Goal: Information Seeking & Learning: Check status

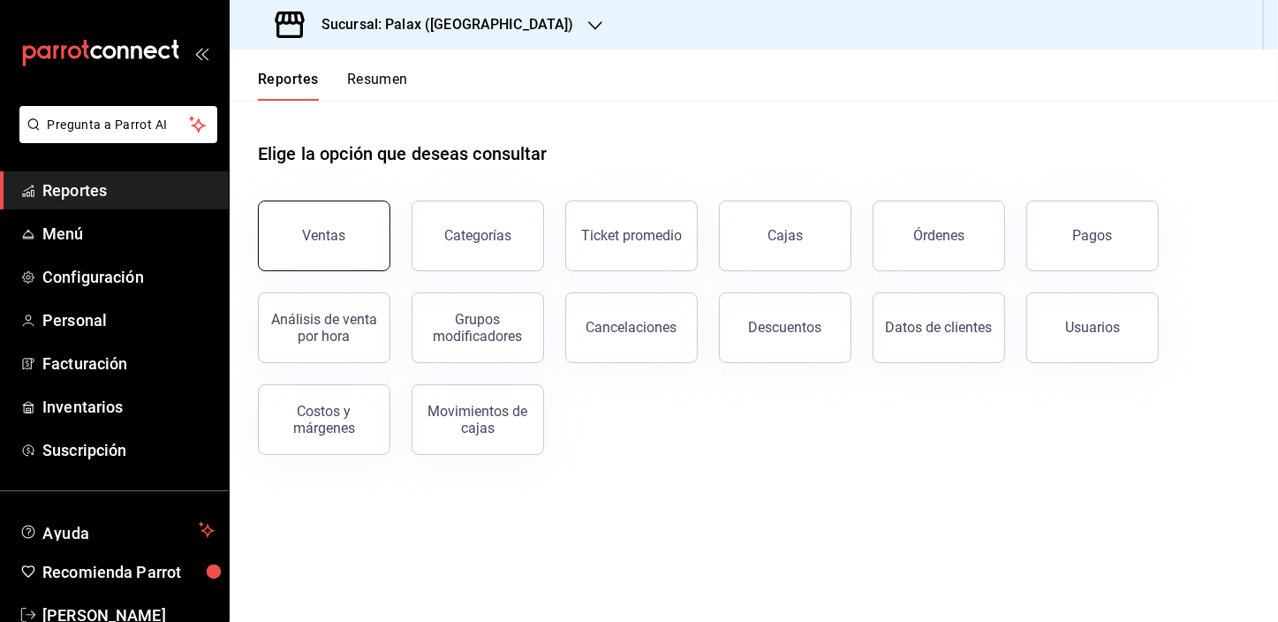
click at [357, 266] on button "Ventas" at bounding box center [324, 235] width 132 height 71
click at [357, 266] on html "Pregunta a Parrot AI Reportes Menú Configuración Personal Facturación Inventari…" at bounding box center [639, 311] width 1278 height 622
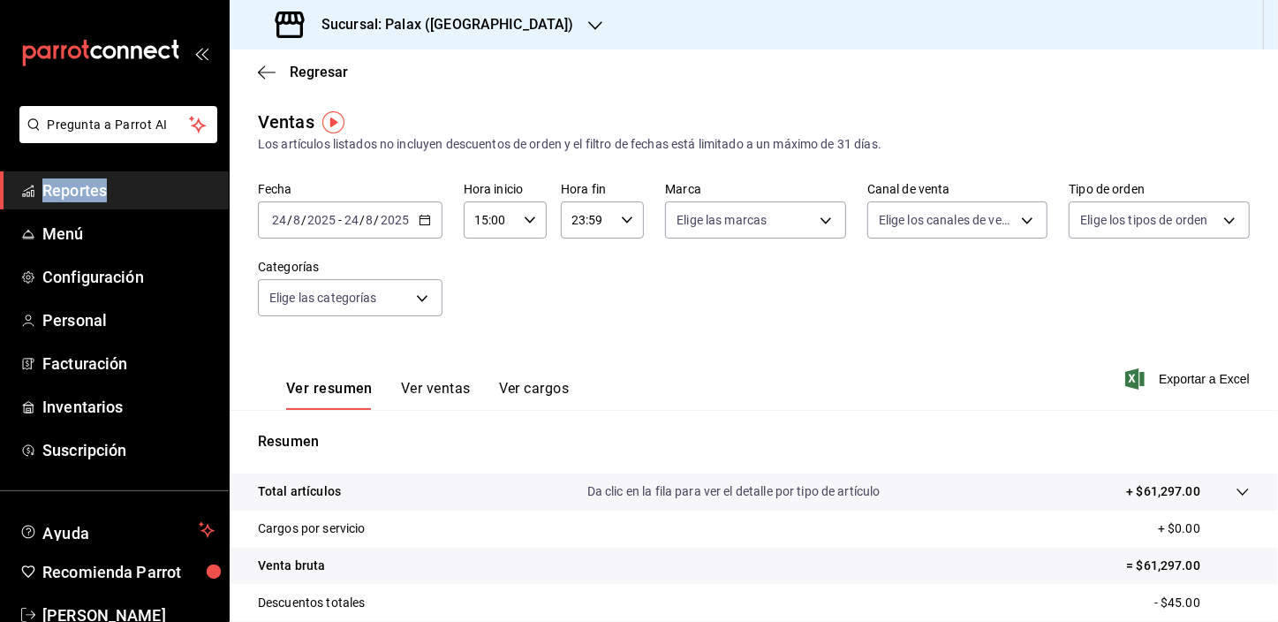
click at [421, 215] on \(Stroke\) "button" at bounding box center [421, 215] width 1 height 1
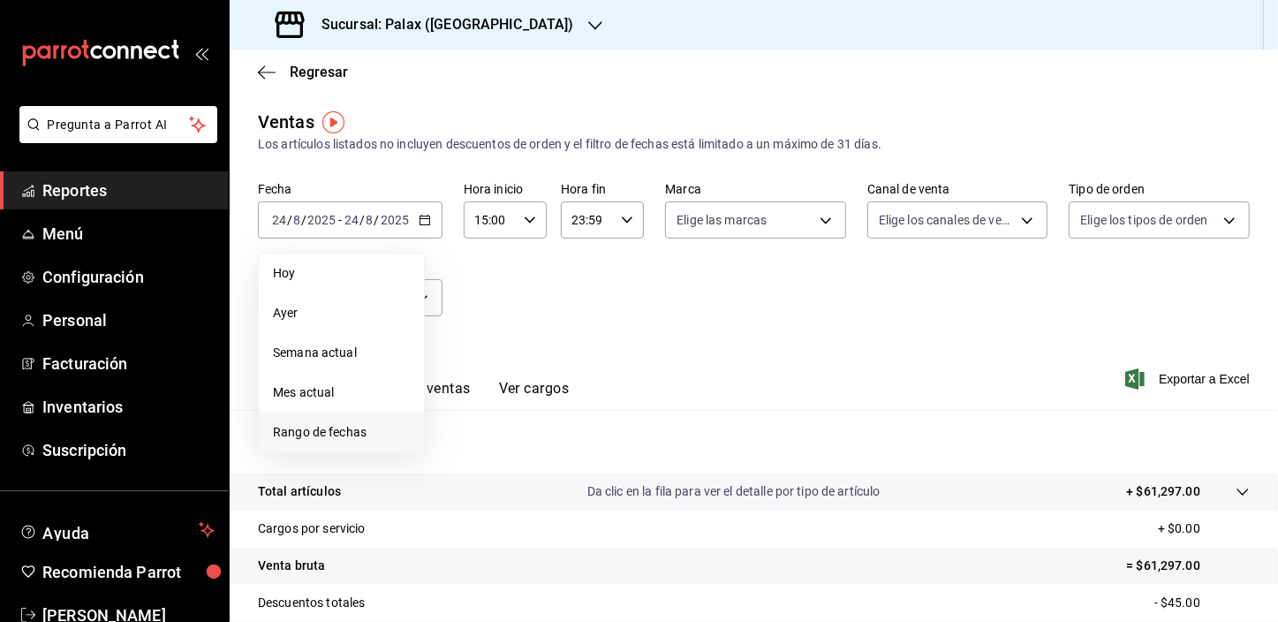
click at [351, 436] on span "Rango de fechas" at bounding box center [341, 432] width 137 height 19
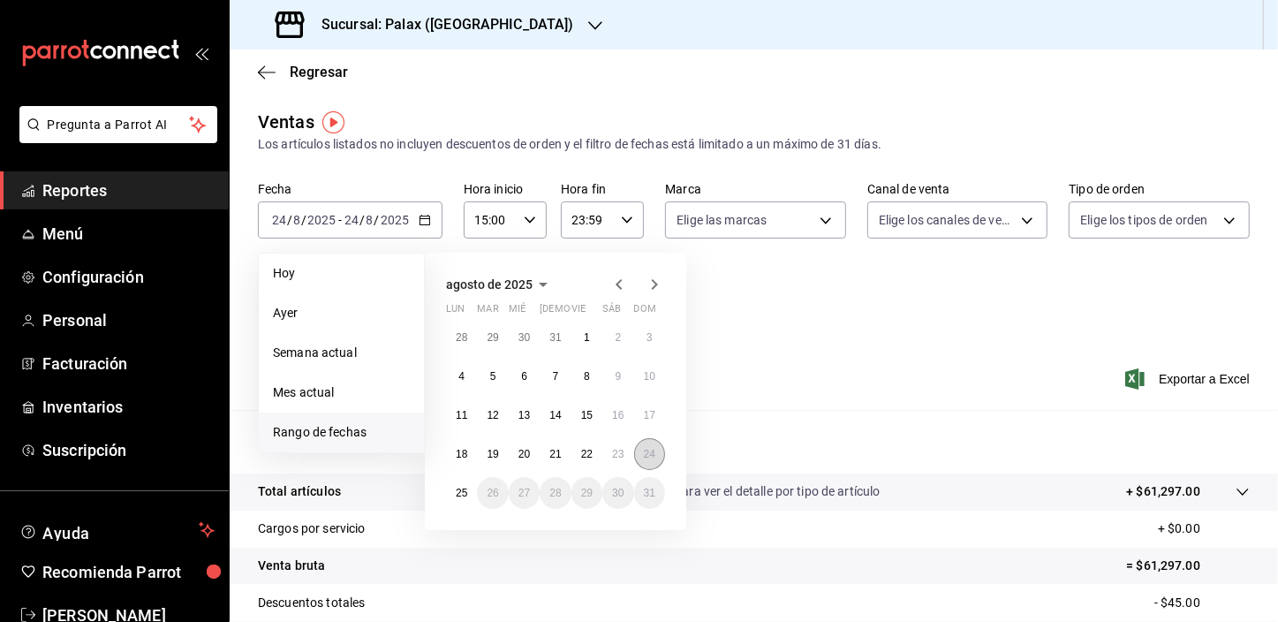
click at [644, 458] on abbr "24" at bounding box center [649, 454] width 11 height 12
click at [456, 492] on abbr "25" at bounding box center [461, 493] width 11 height 12
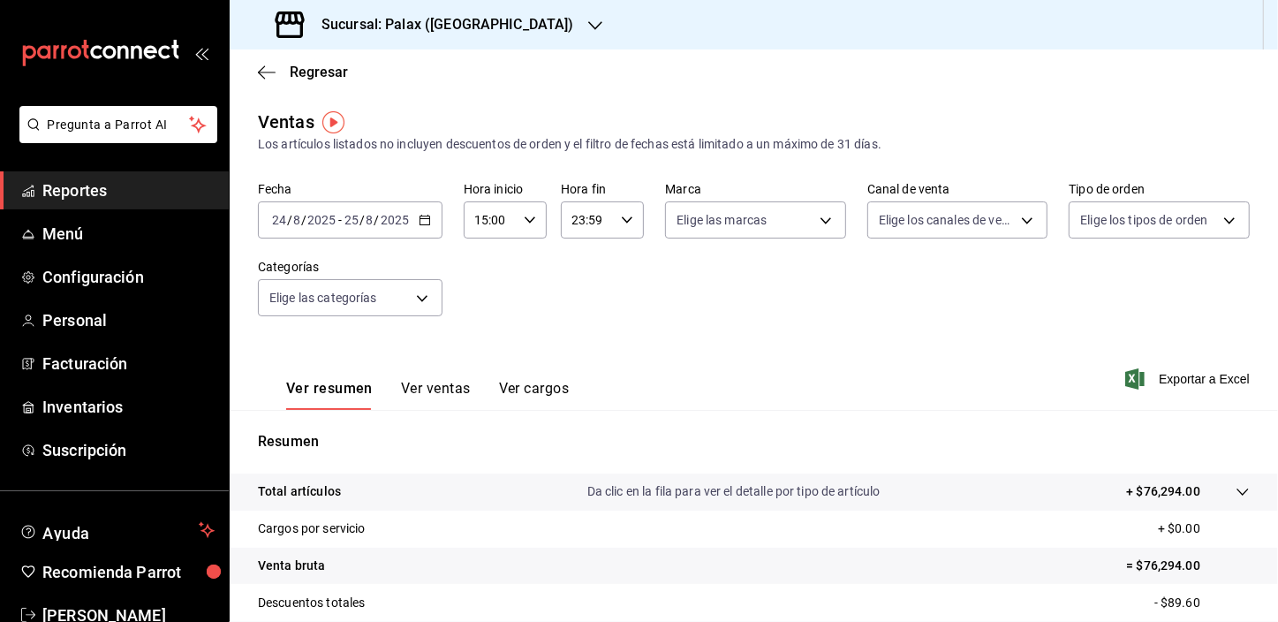
click at [530, 222] on icon "button" at bounding box center [530, 220] width 12 height 12
click at [485, 364] on span "23" at bounding box center [482, 364] width 13 height 14
type input "23:00"
click at [624, 215] on div at bounding box center [639, 311] width 1278 height 622
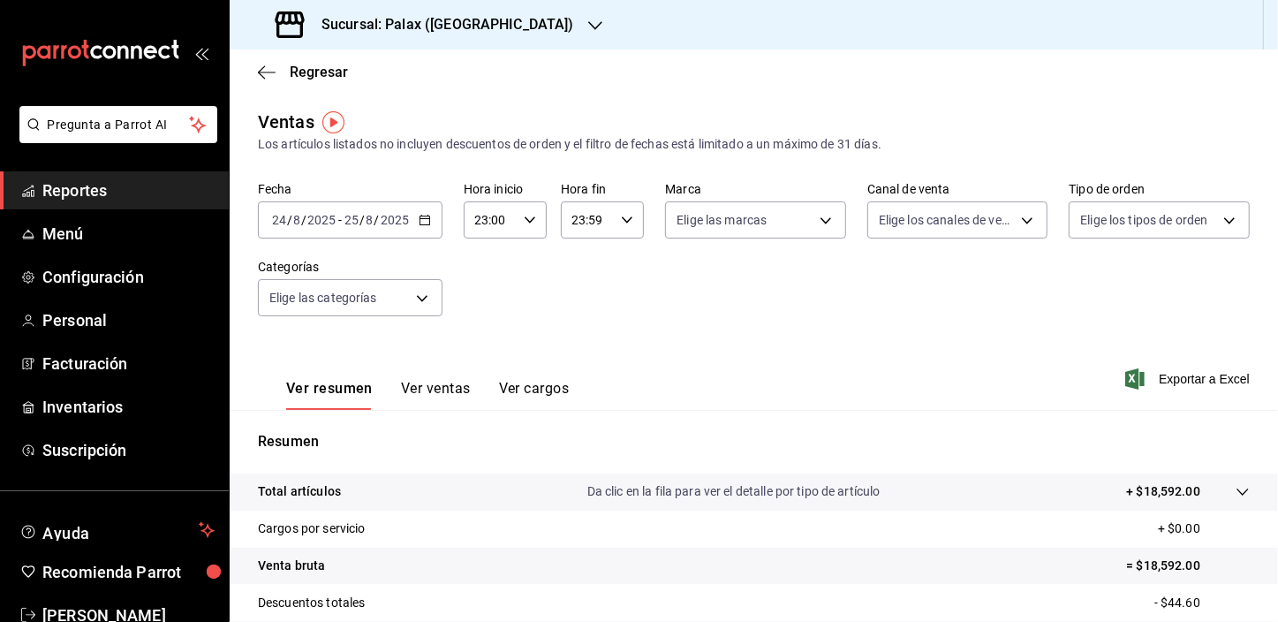
click at [624, 215] on icon "button" at bounding box center [627, 220] width 12 height 12
click at [571, 318] on button "07" at bounding box center [579, 321] width 34 height 35
click at [619, 262] on span "00" at bounding box center [620, 265] width 13 height 14
type input "07:00"
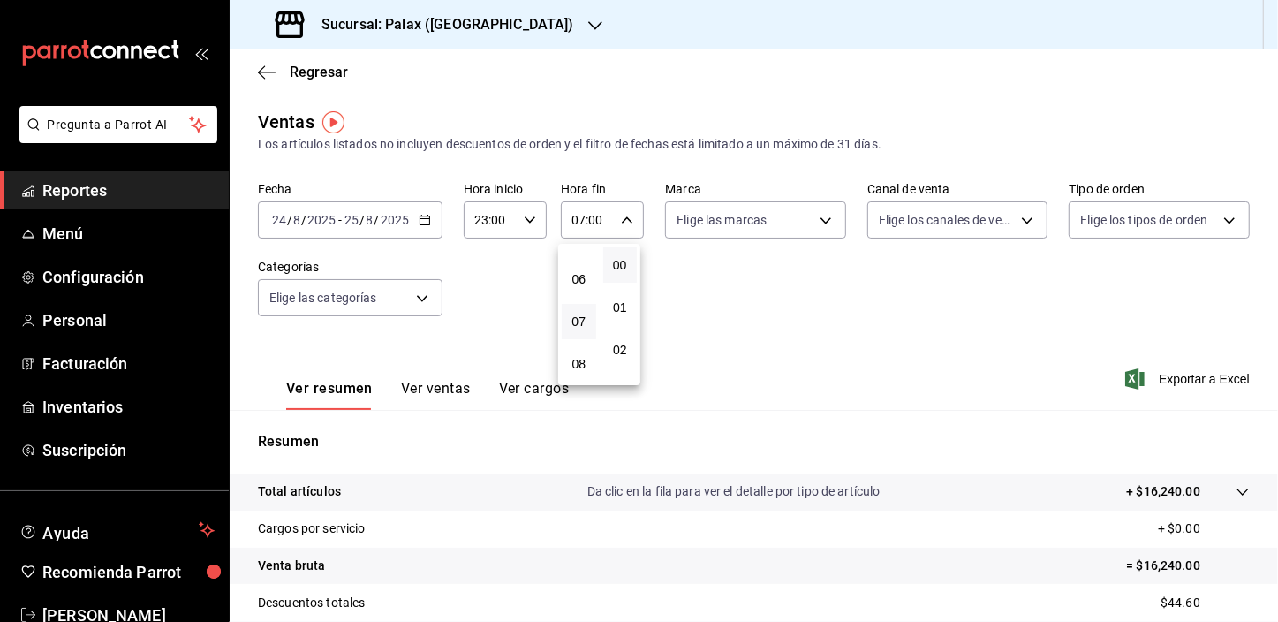
click at [821, 220] on div at bounding box center [639, 311] width 1278 height 622
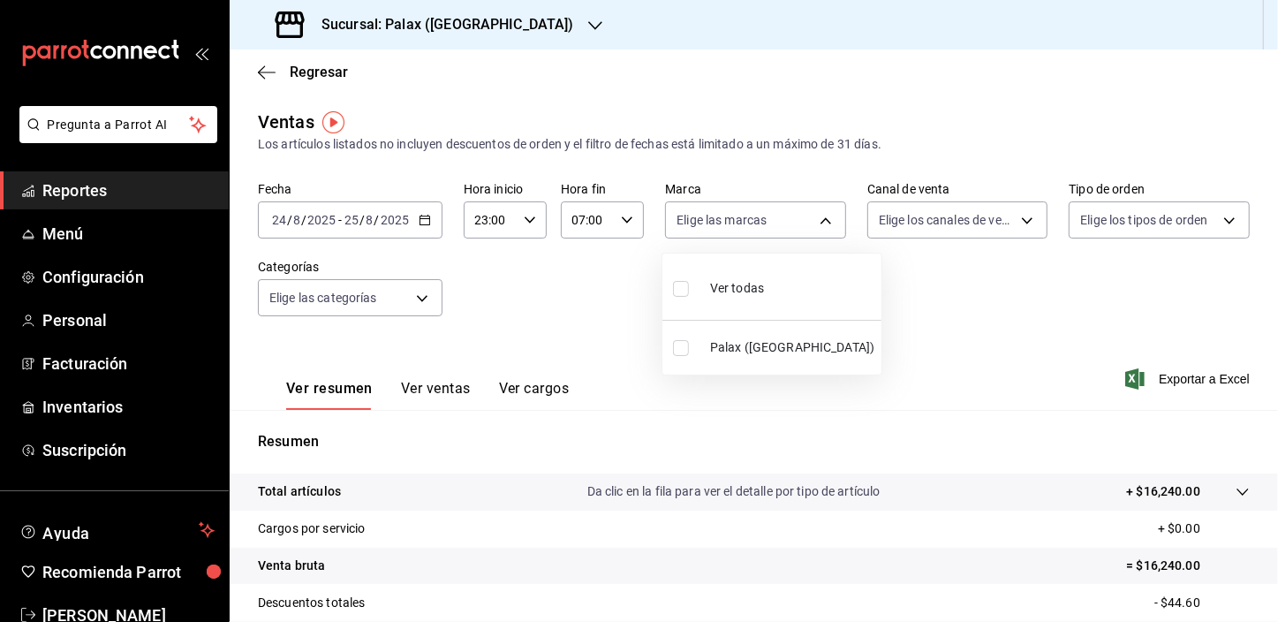
click at [821, 220] on body "Pregunta a Parrot AI Reportes Menú Configuración Personal Facturación Inventari…" at bounding box center [639, 311] width 1278 height 622
click at [681, 287] on input "checkbox" at bounding box center [681, 289] width 16 height 16
checkbox input "true"
type input "8510d572-c45f-4696-9a08-afbf2d111022"
checkbox input "true"
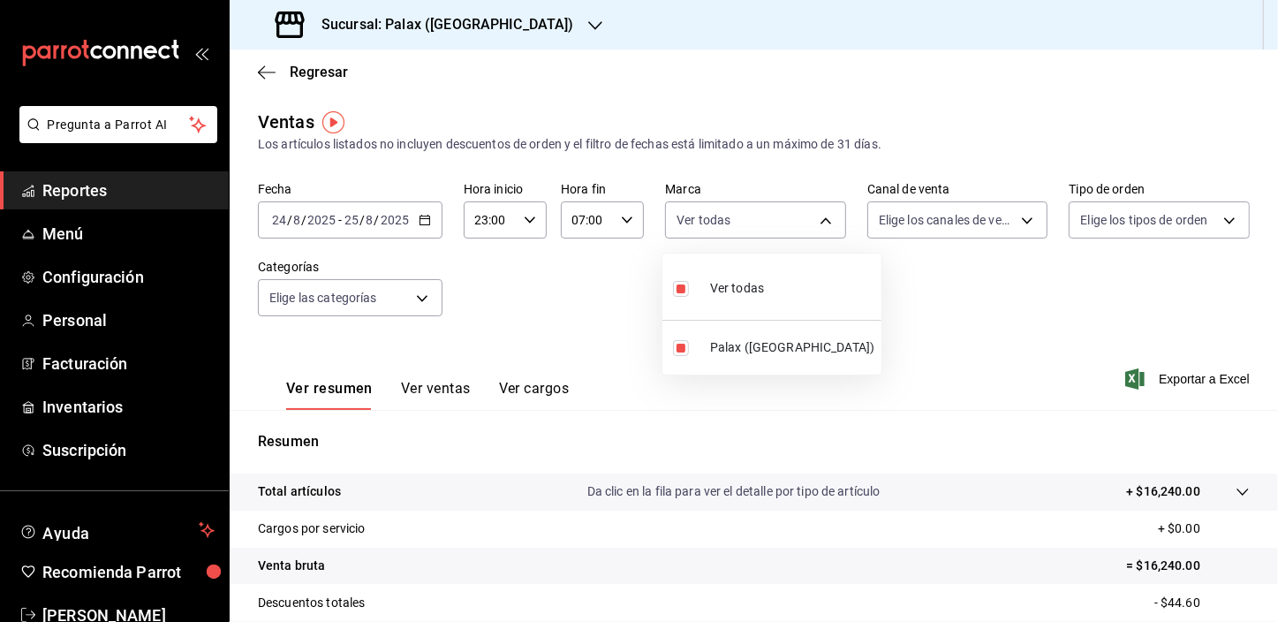
click at [1020, 220] on div at bounding box center [639, 311] width 1278 height 622
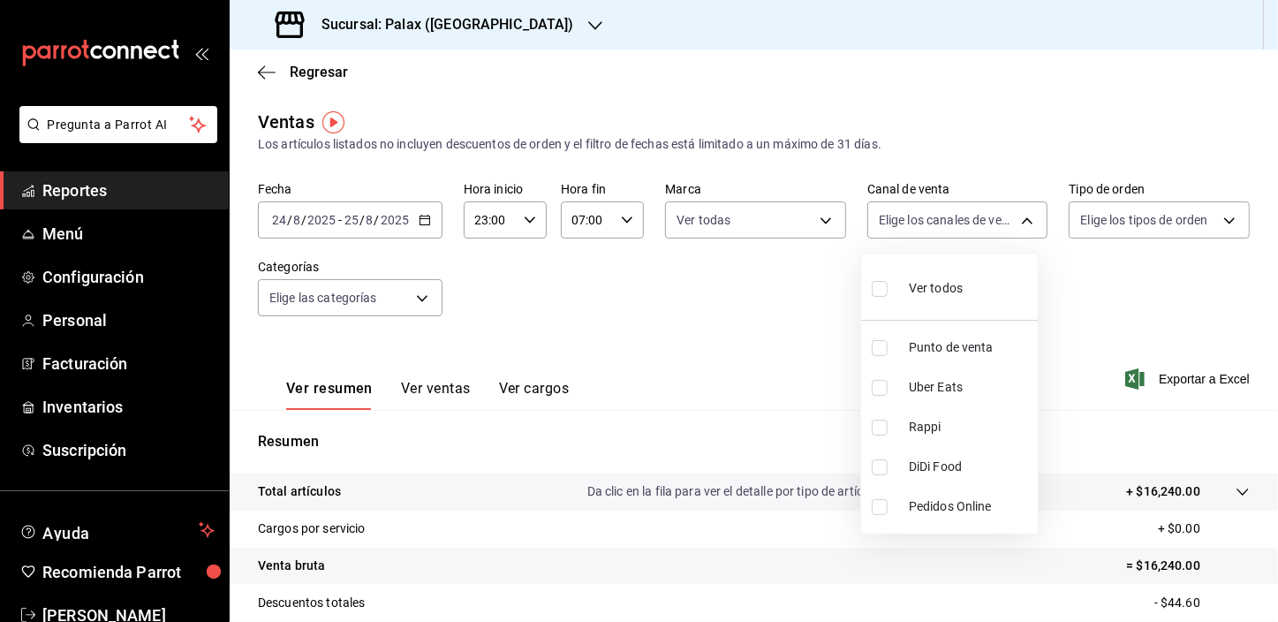
click at [1020, 220] on body "Pregunta a Parrot AI Reportes Menú Configuración Personal Facturación Inventari…" at bounding box center [639, 311] width 1278 height 622
click at [877, 289] on input "checkbox" at bounding box center [880, 289] width 16 height 16
checkbox input "true"
type input "PARROT,UBER_EATS,RAPPI,DIDI_FOOD,ONLINE"
checkbox input "true"
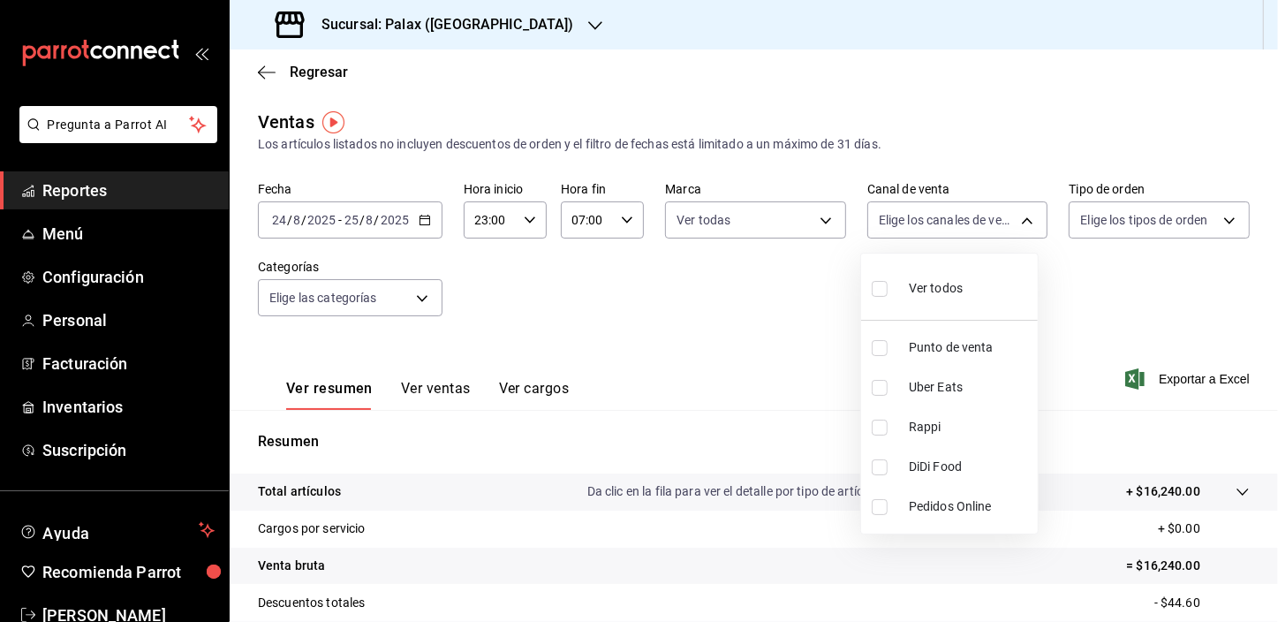
checkbox input "true"
click at [1214, 220] on div at bounding box center [639, 311] width 1278 height 622
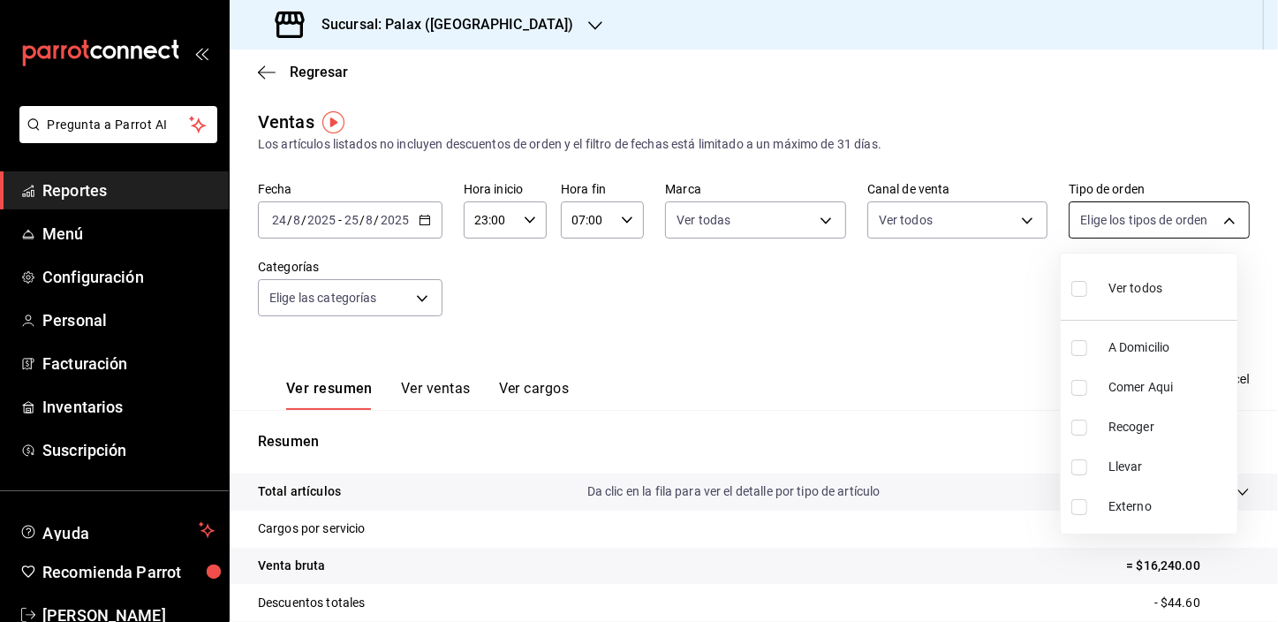
click at [1218, 220] on body "Pregunta a Parrot AI Reportes Menú Configuración Personal Facturación Inventari…" at bounding box center [639, 311] width 1278 height 622
click at [1082, 288] on input "checkbox" at bounding box center [1079, 289] width 16 height 16
checkbox input "true"
type input "6d325fbd-53e7-4f6b-8d89-6356796c0e8d,b8c2ff7f-0c1f-4fef-80cf-bc155c6bbc3b,a732b…"
checkbox input "true"
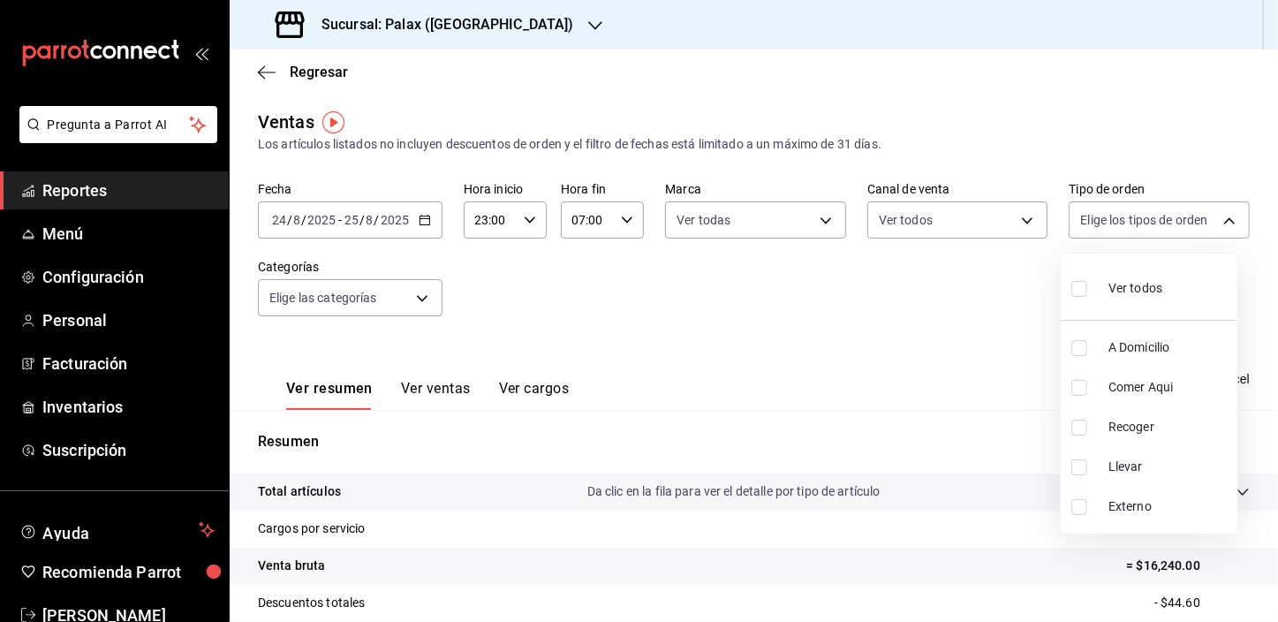
checkbox input "true"
click at [422, 299] on div at bounding box center [639, 311] width 1278 height 622
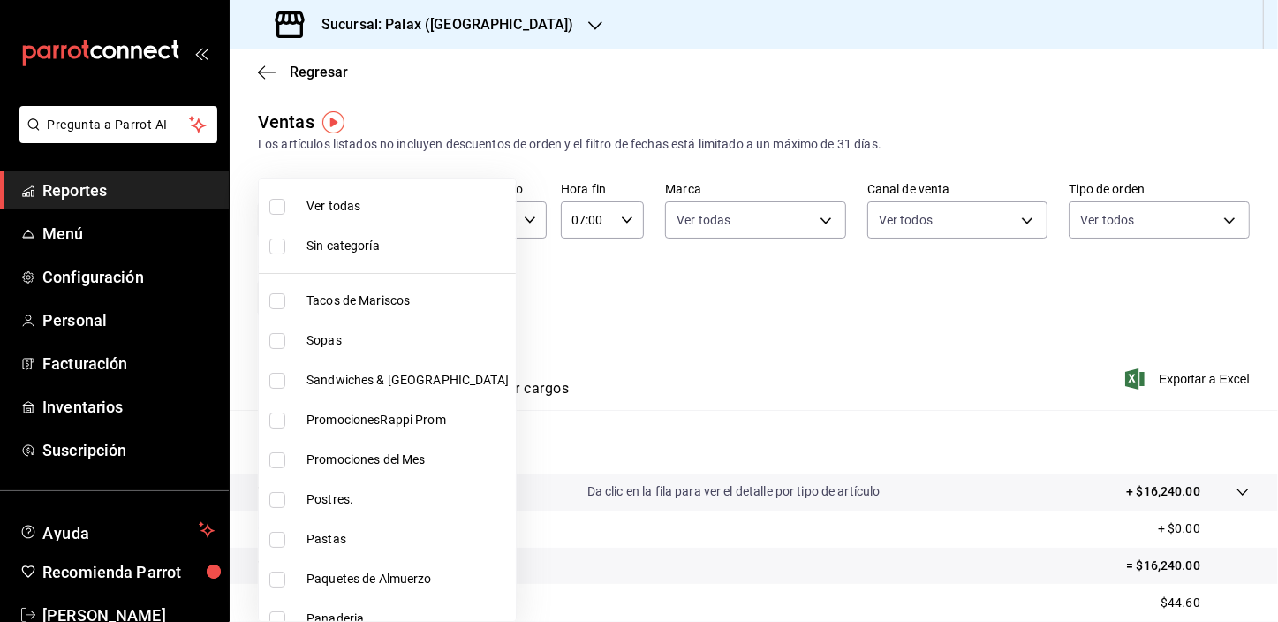
click at [422, 299] on body "Pregunta a Parrot AI Reportes Menú Configuración Personal Facturación Inventari…" at bounding box center [639, 311] width 1278 height 622
click at [279, 459] on input "checkbox" at bounding box center [277, 460] width 16 height 16
checkbox input "true"
type input "e3a7d4a2-e7c5-4f8c-a0a8-f604c2e2d742"
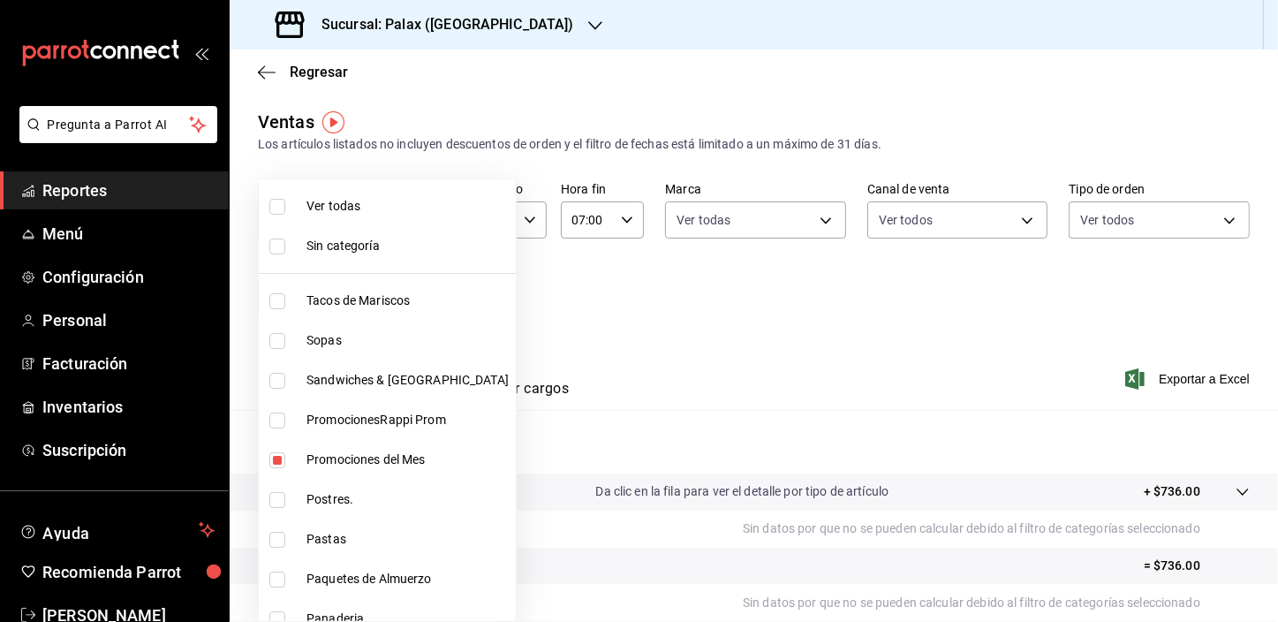
click at [276, 495] on input "checkbox" at bounding box center [277, 500] width 16 height 16
checkbox input "true"
type input "e3a7d4a2-e7c5-4f8c-a0a8-f604c2e2d742,5f074bd3-619d-4e10-94fa-620713841d38"
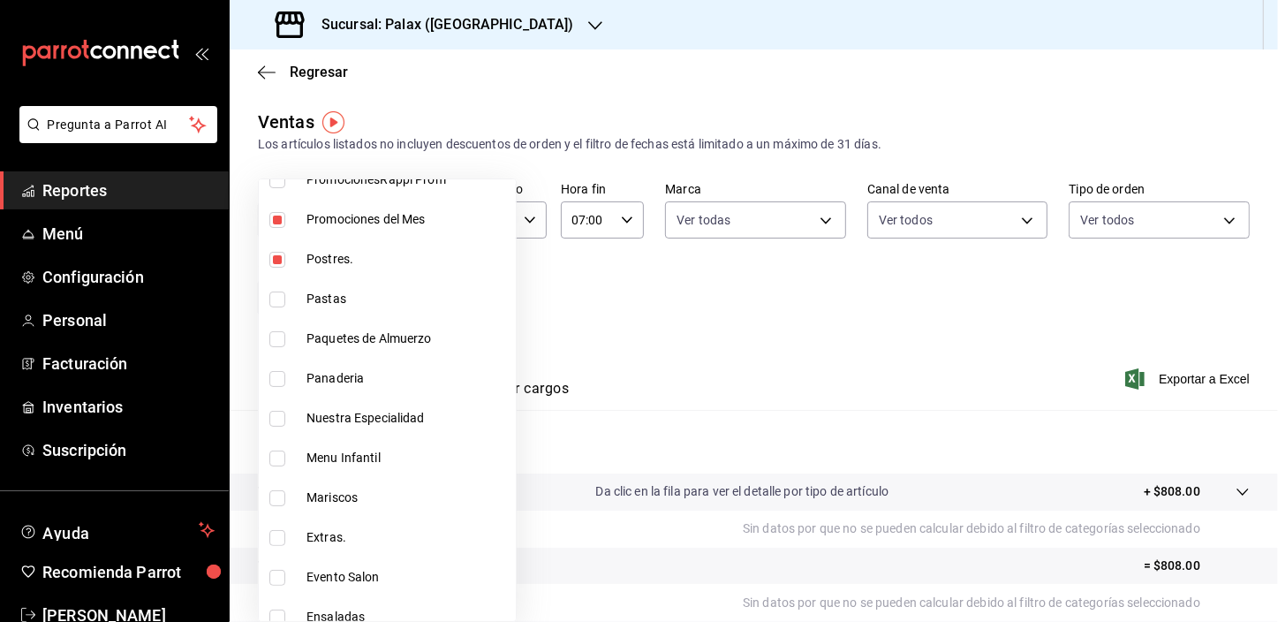
scroll to position [321, 0]
click at [271, 294] on input "checkbox" at bounding box center [277, 299] width 16 height 16
checkbox input "true"
type input "e3a7d4a2-e7c5-4f8c-a0a8-f604c2e2d742,5f074bd3-619d-4e10-94fa-620713841d38,90d14…"
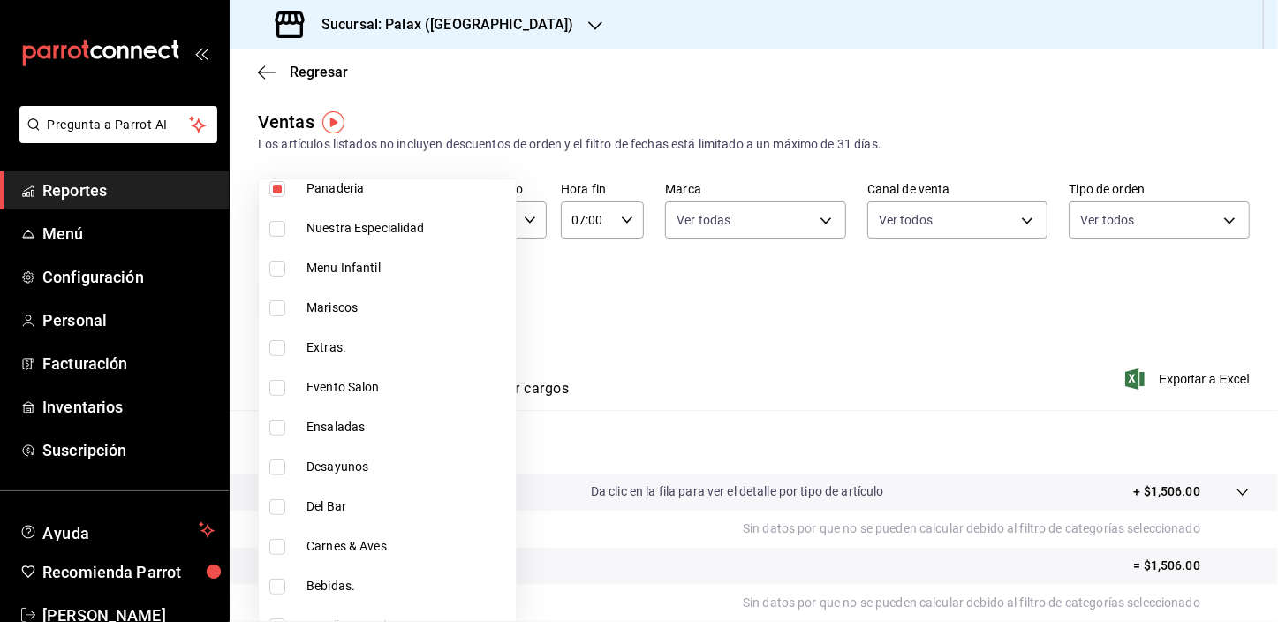
scroll to position [481, 0]
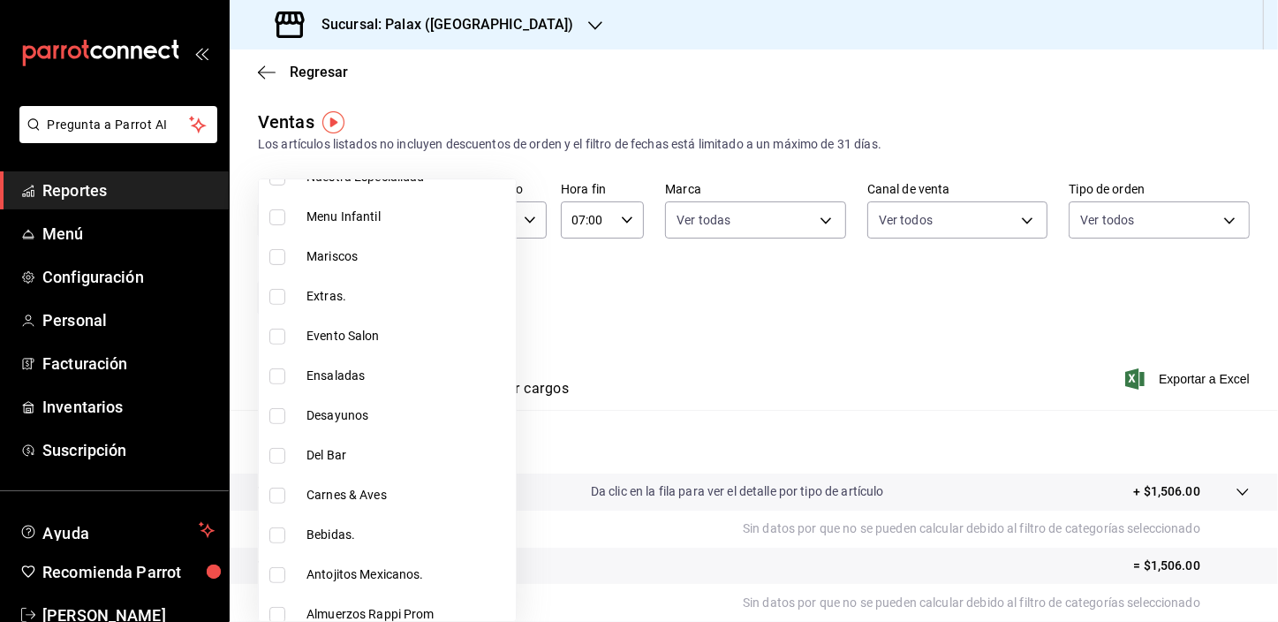
click at [272, 458] on input "checkbox" at bounding box center [277, 456] width 16 height 16
checkbox input "true"
type input "e3a7d4a2-e7c5-4f8c-a0a8-f604c2e2d742,5f074bd3-619d-4e10-94fa-620713841d38,90d14…"
click at [276, 531] on input "checkbox" at bounding box center [277, 535] width 16 height 16
checkbox input "true"
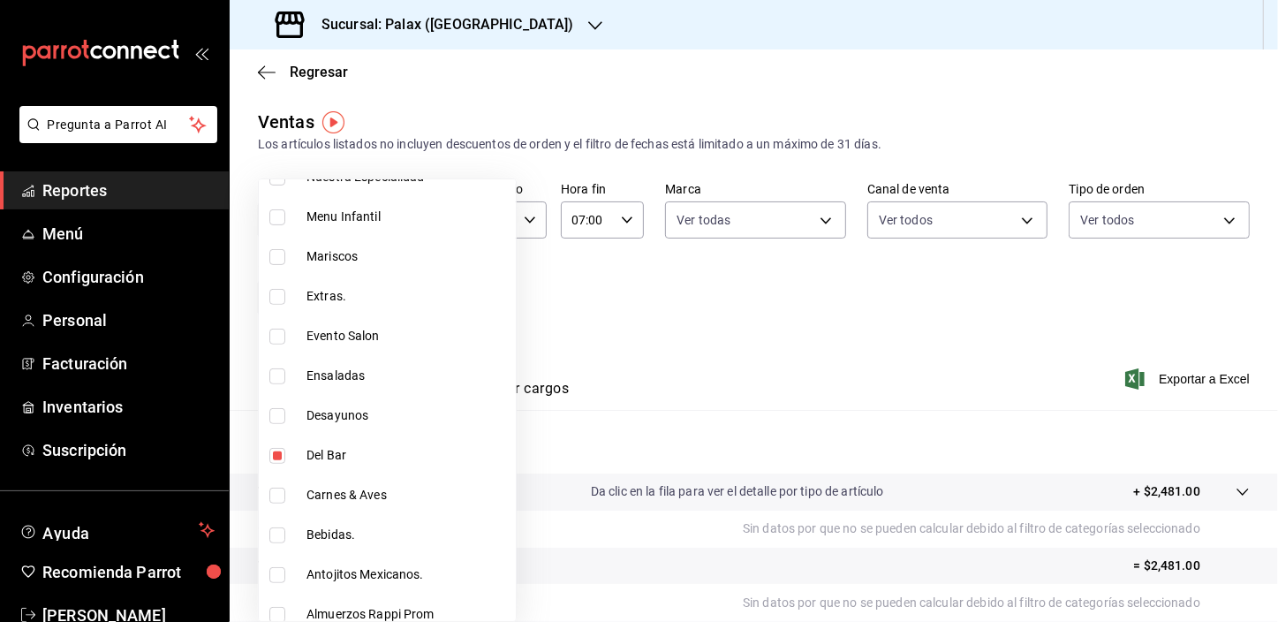
type input "e3a7d4a2-e7c5-4f8c-a0a8-f604c2e2d742,5f074bd3-619d-4e10-94fa-620713841d38,90d14…"
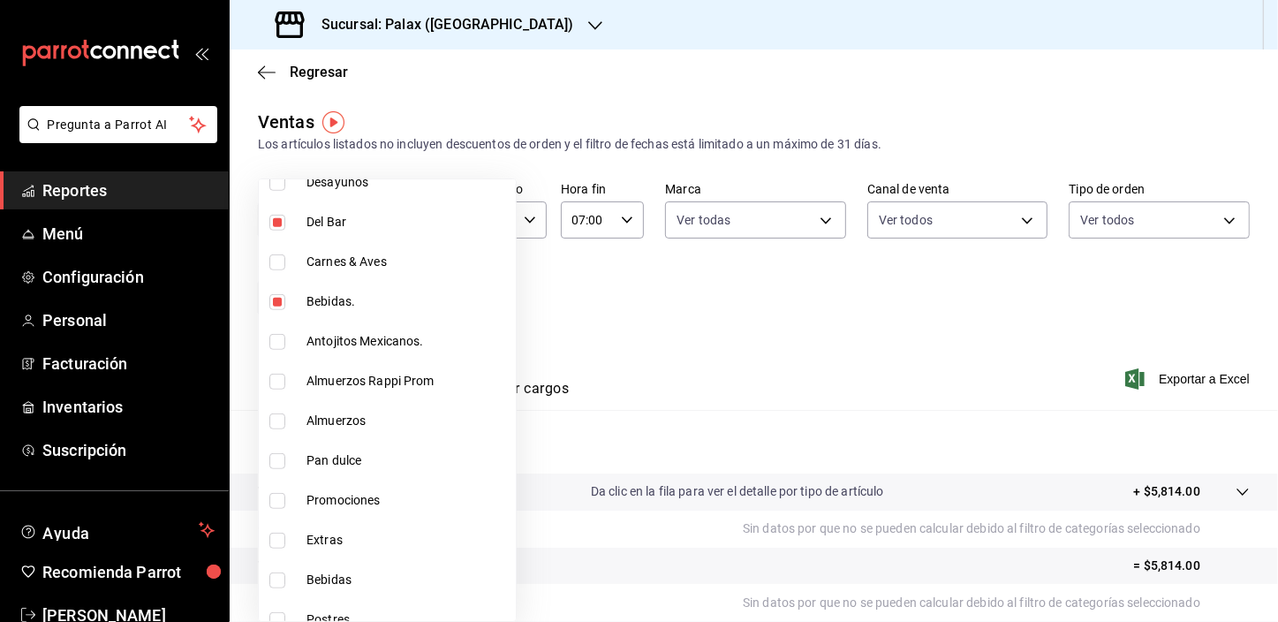
scroll to position [722, 0]
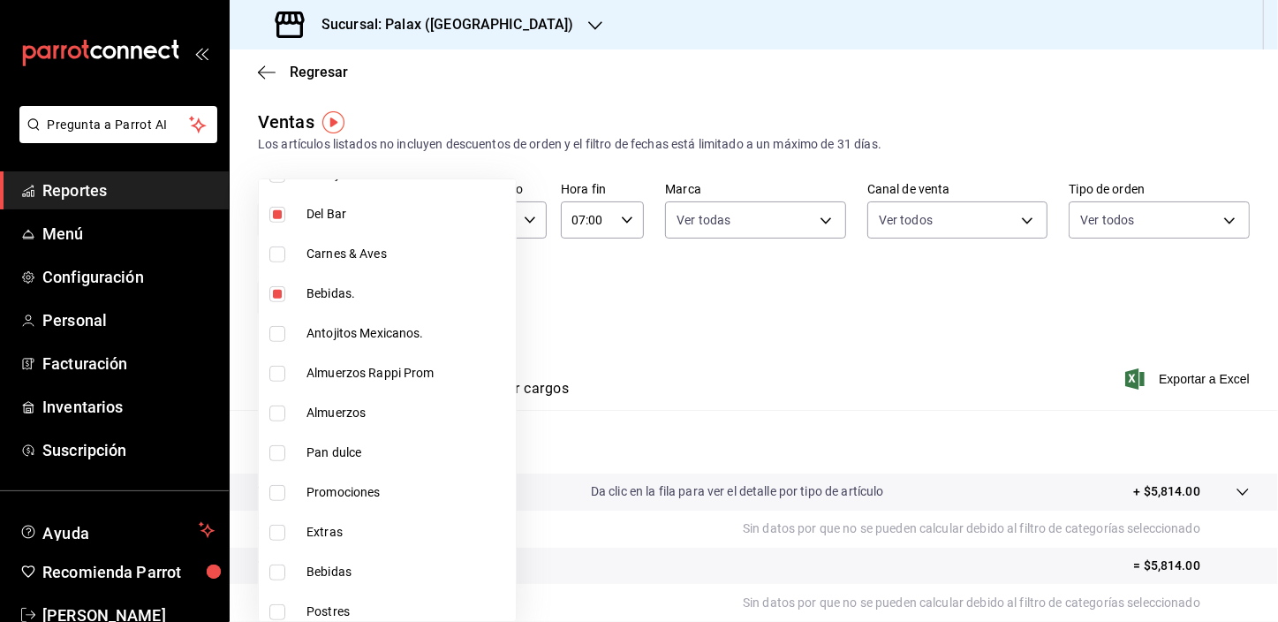
click at [279, 375] on input "checkbox" at bounding box center [277, 374] width 16 height 16
checkbox input "true"
type input "e3a7d4a2-e7c5-4f8c-a0a8-f604c2e2d742,5f074bd3-619d-4e10-94fa-620713841d38,90d14…"
click at [274, 452] on input "checkbox" at bounding box center [277, 453] width 16 height 16
checkbox input "true"
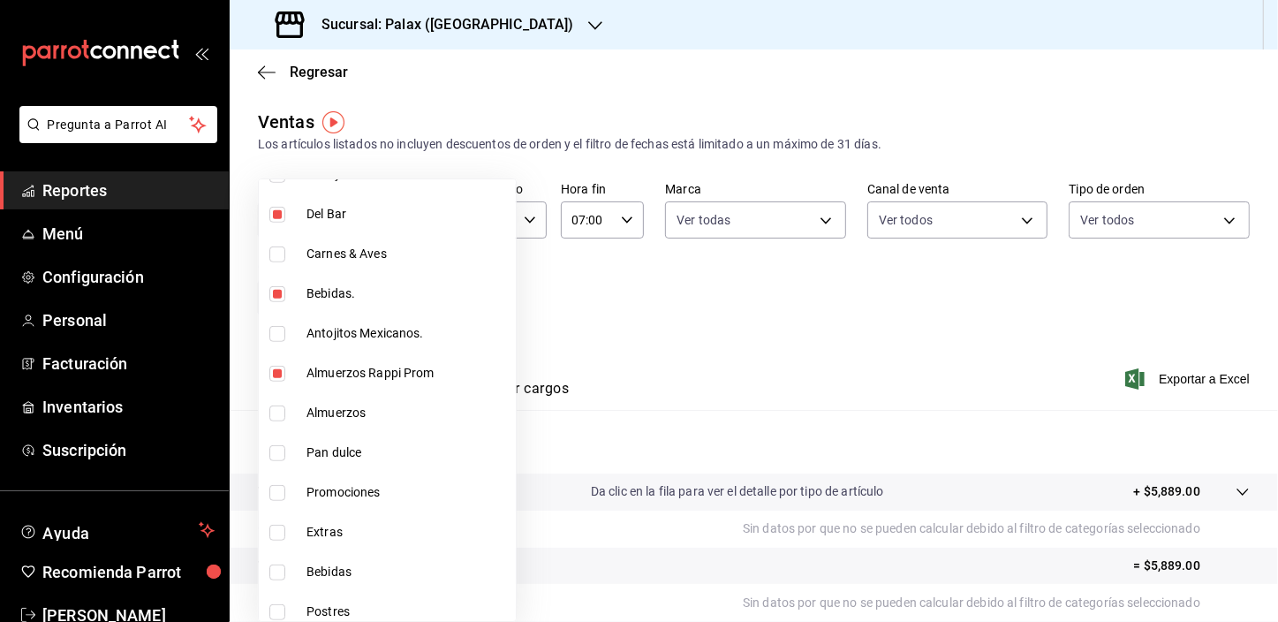
type input "e3a7d4a2-e7c5-4f8c-a0a8-f604c2e2d742,5f074bd3-619d-4e10-94fa-620713841d38,90d14…"
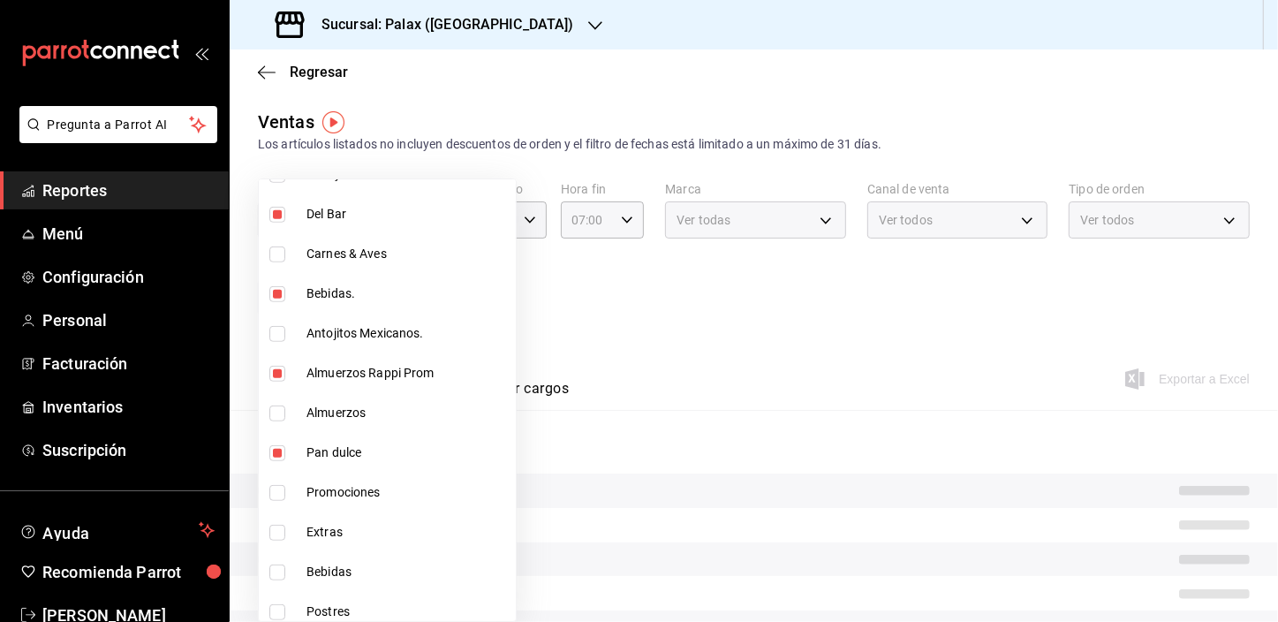
click at [278, 493] on input "checkbox" at bounding box center [277, 493] width 16 height 16
checkbox input "true"
type input "e3a7d4a2-e7c5-4f8c-a0a8-f604c2e2d742,5f074bd3-619d-4e10-94fa-620713841d38,90d14…"
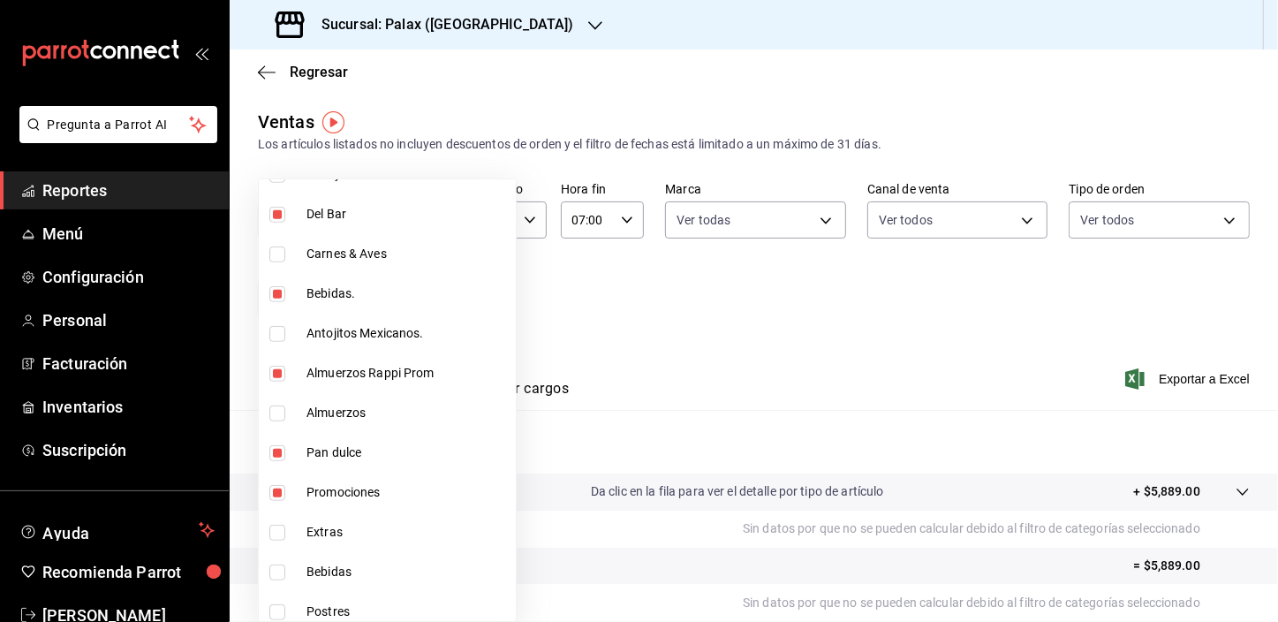
click at [274, 574] on input "checkbox" at bounding box center [277, 572] width 16 height 16
checkbox input "true"
type input "e3a7d4a2-e7c5-4f8c-a0a8-f604c2e2d742,5f074bd3-619d-4e10-94fa-620713841d38,90d14…"
click at [276, 610] on input "checkbox" at bounding box center [277, 612] width 16 height 16
checkbox input "true"
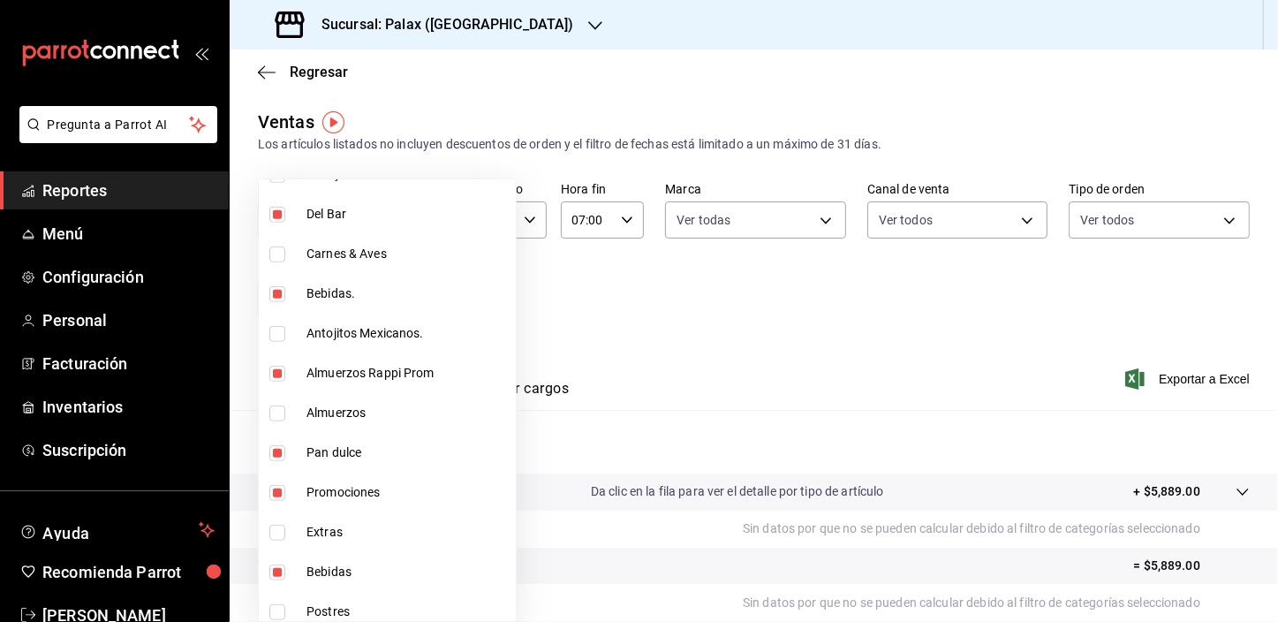
type input "e3a7d4a2-e7c5-4f8c-a0a8-f604c2e2d742,5f074bd3-619d-4e10-94fa-620713841d38,90d14…"
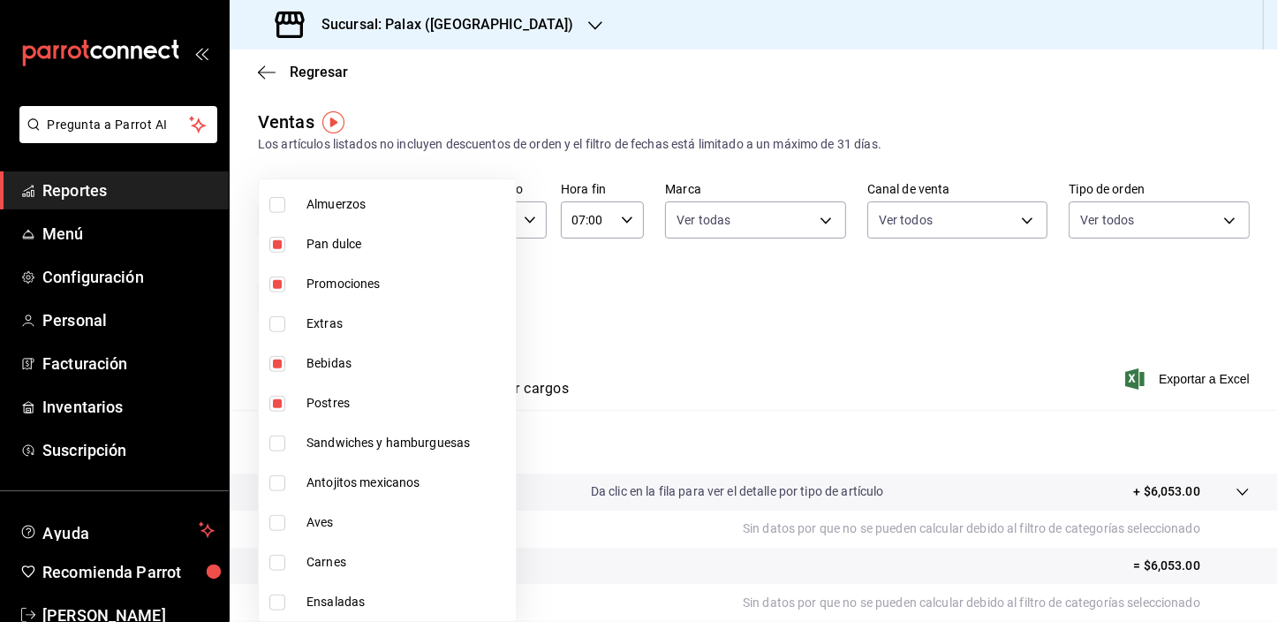
scroll to position [1050, 0]
click at [280, 367] on input "checkbox" at bounding box center [277, 364] width 16 height 16
checkbox input "true"
type input "e3a7d4a2-e7c5-4f8c-a0a8-f604c2e2d742,5f074bd3-619d-4e10-94fa-620713841d38,90d14…"
click at [561, 348] on div at bounding box center [639, 311] width 1278 height 622
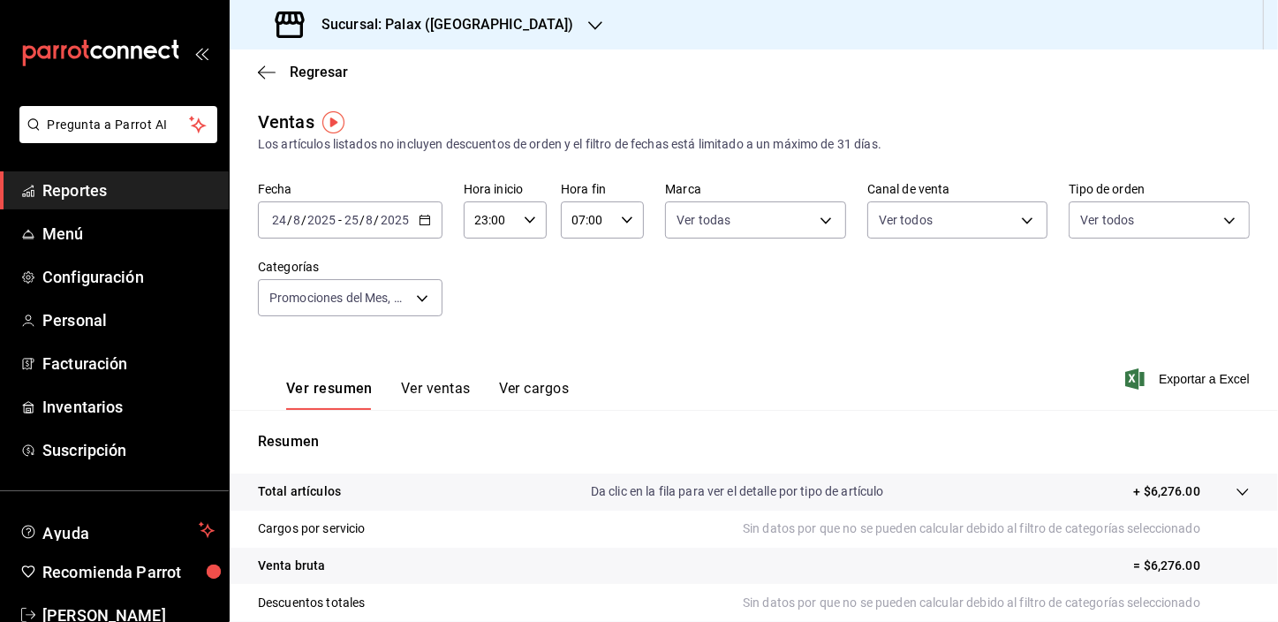
click at [438, 387] on button "Ver ventas" at bounding box center [436, 395] width 70 height 30
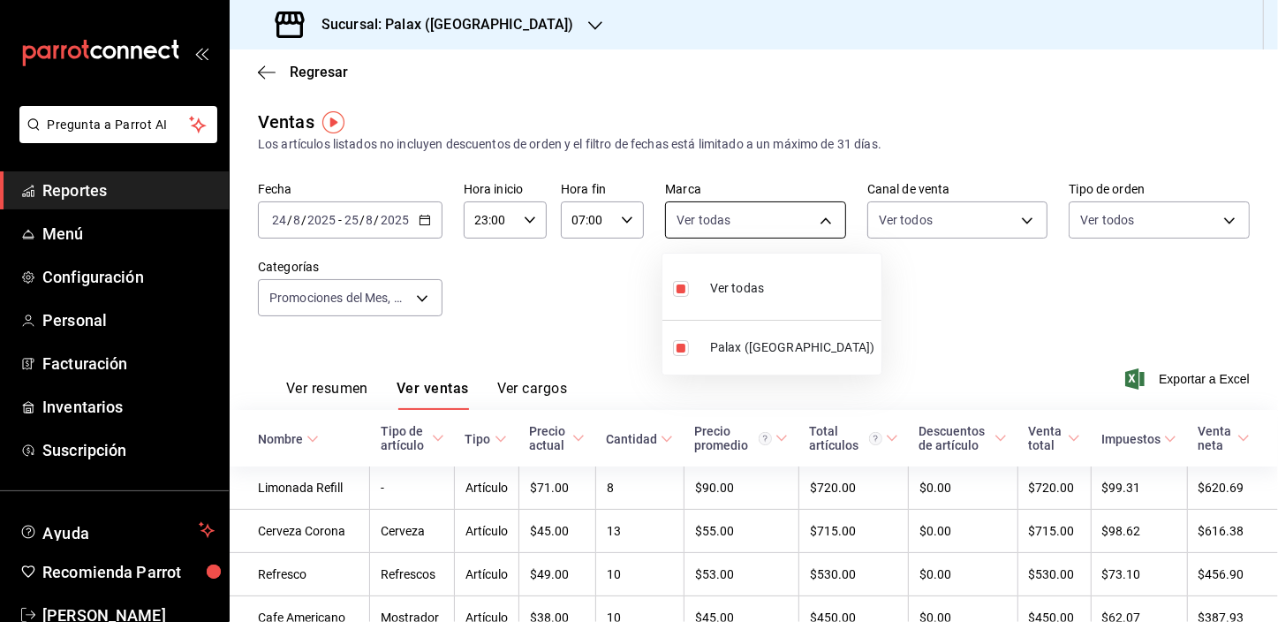
click at [818, 220] on body "Pregunta a Parrot AI Reportes Menú Configuración Personal Facturación Inventari…" at bounding box center [639, 311] width 1278 height 622
click at [1017, 218] on div at bounding box center [639, 311] width 1278 height 622
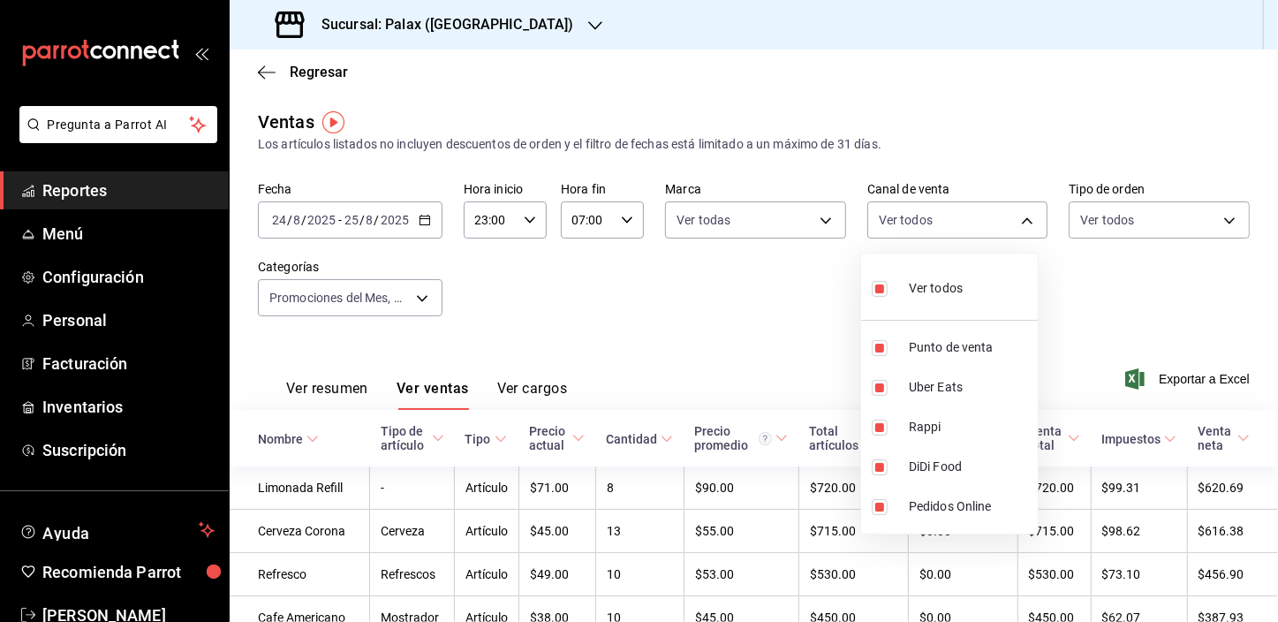
click at [1017, 218] on body "Pregunta a Parrot AI Reportes Menú Configuración Personal Facturación Inventari…" at bounding box center [639, 311] width 1278 height 622
click at [1218, 221] on div at bounding box center [639, 311] width 1278 height 622
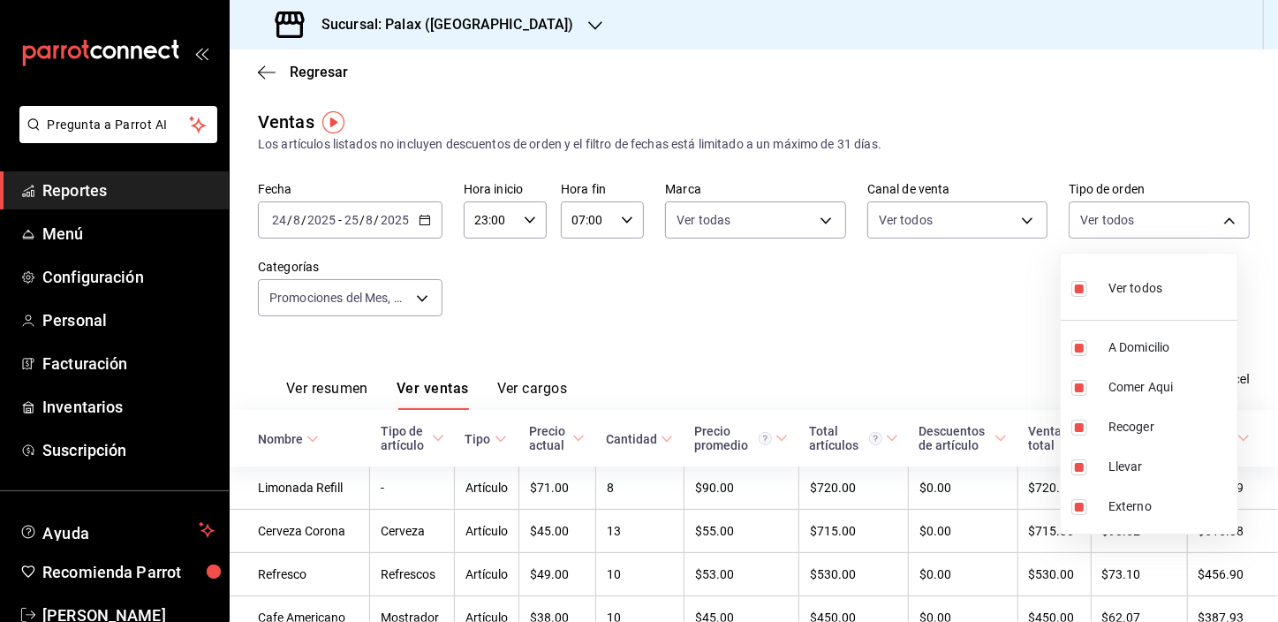
click at [1218, 221] on body "Pregunta a Parrot AI Reportes Menú Configuración Personal Facturación Inventari…" at bounding box center [639, 311] width 1278 height 622
click at [421, 295] on div at bounding box center [639, 311] width 1278 height 622
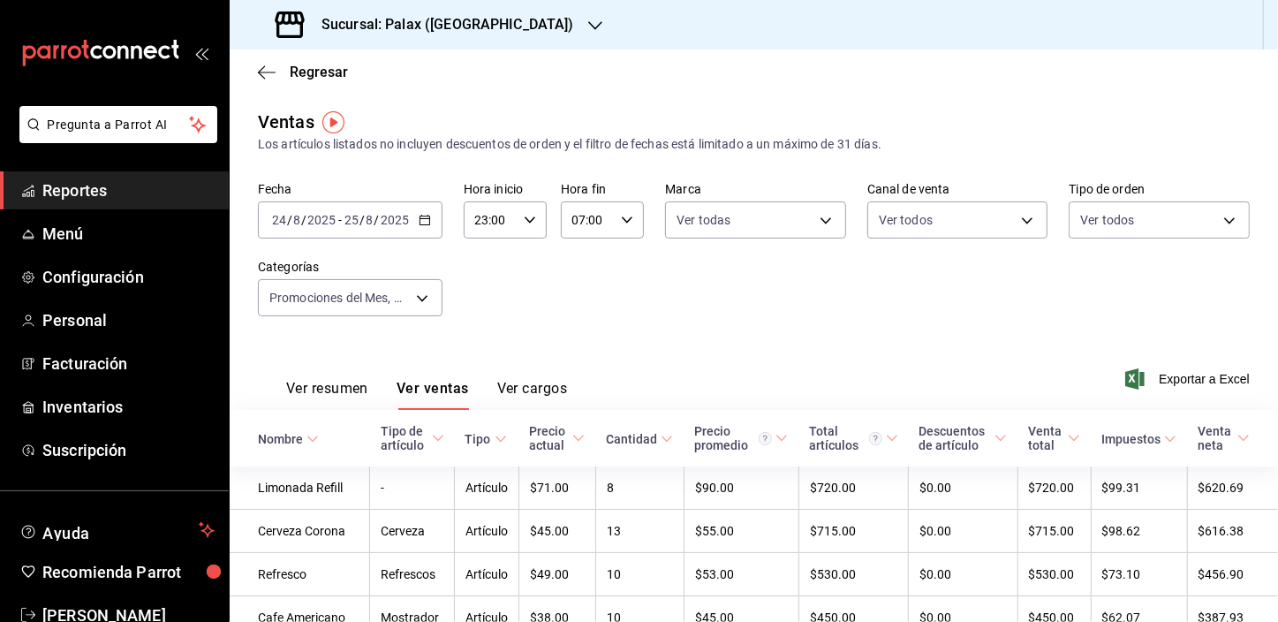
click at [421, 295] on body "Pregunta a Parrot AI Reportes Menú Configuración Personal Facturación Inventari…" at bounding box center [639, 311] width 1278 height 622
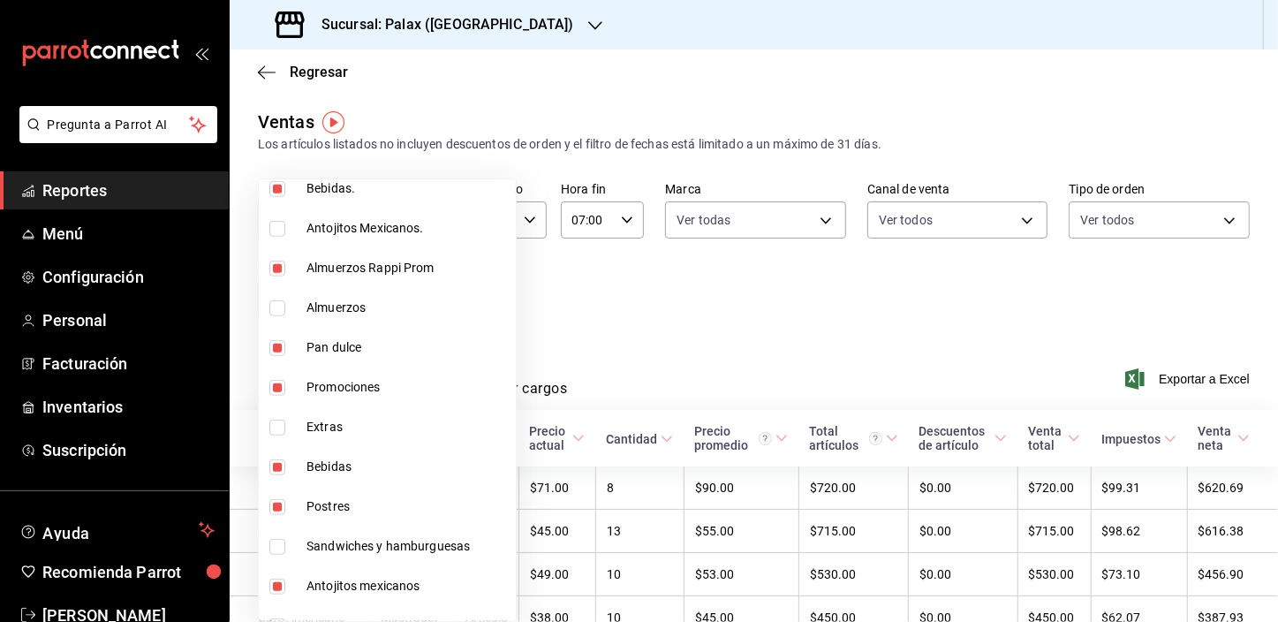
scroll to position [803, 0]
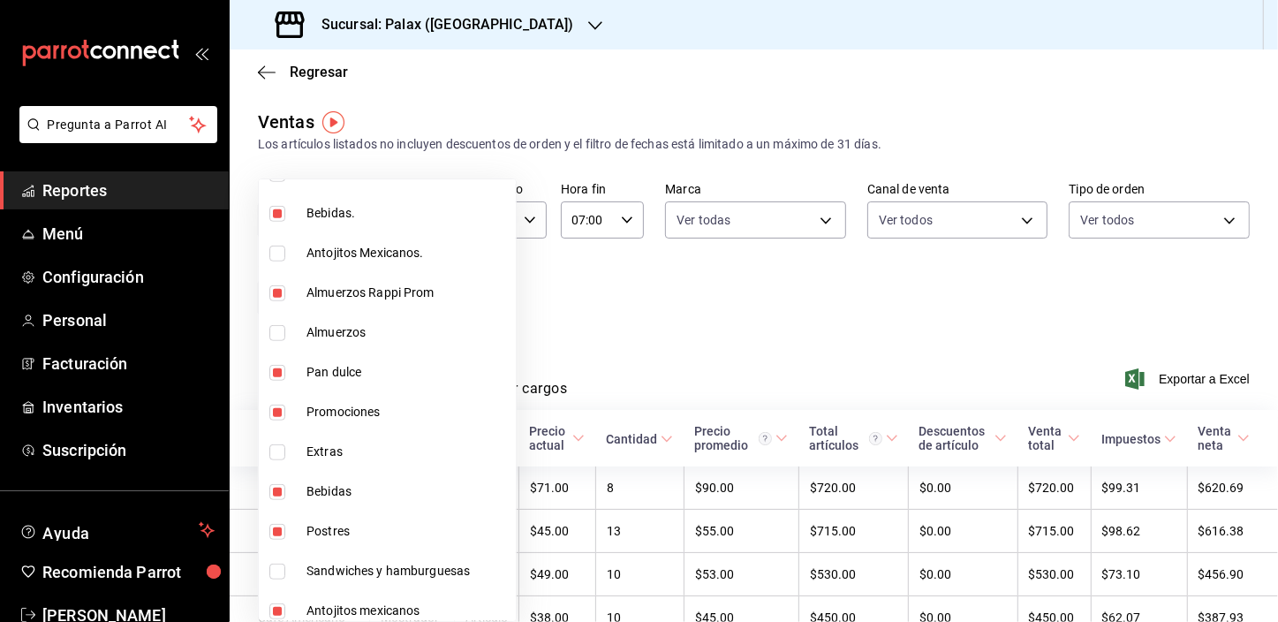
click at [272, 253] on input "checkbox" at bounding box center [277, 254] width 16 height 16
checkbox input "true"
type input "e3a7d4a2-e7c5-4f8c-a0a8-f604c2e2d742,5f074bd3-619d-4e10-94fa-620713841d38,90d14…"
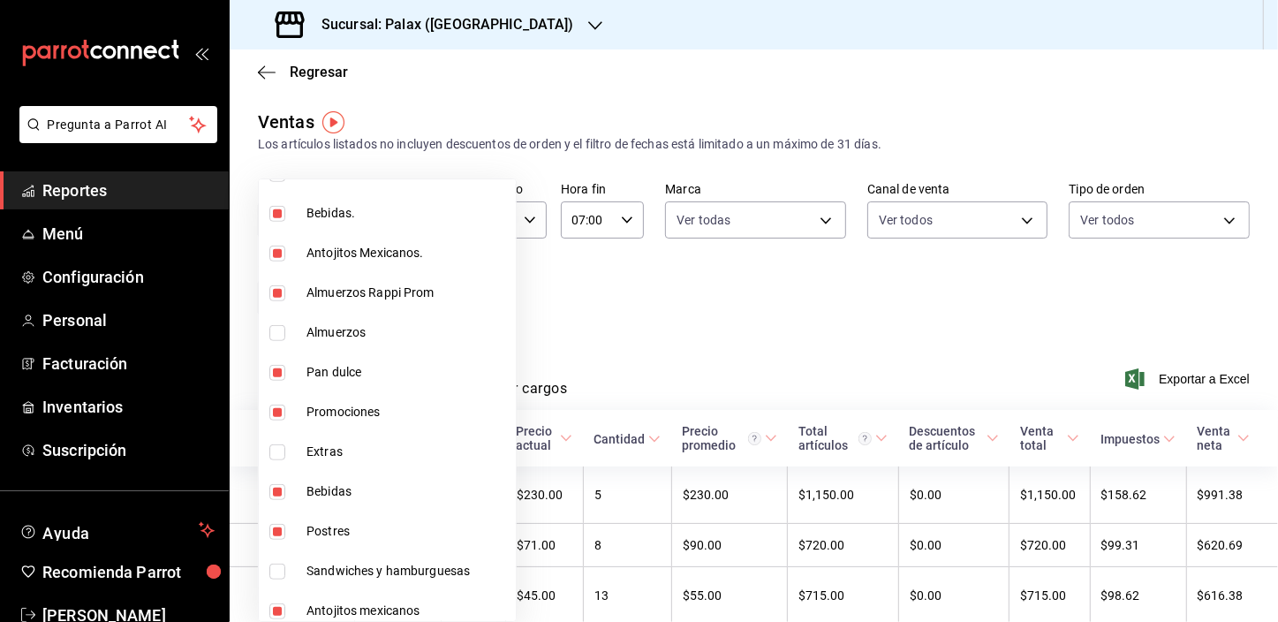
click at [615, 305] on div at bounding box center [639, 311] width 1278 height 622
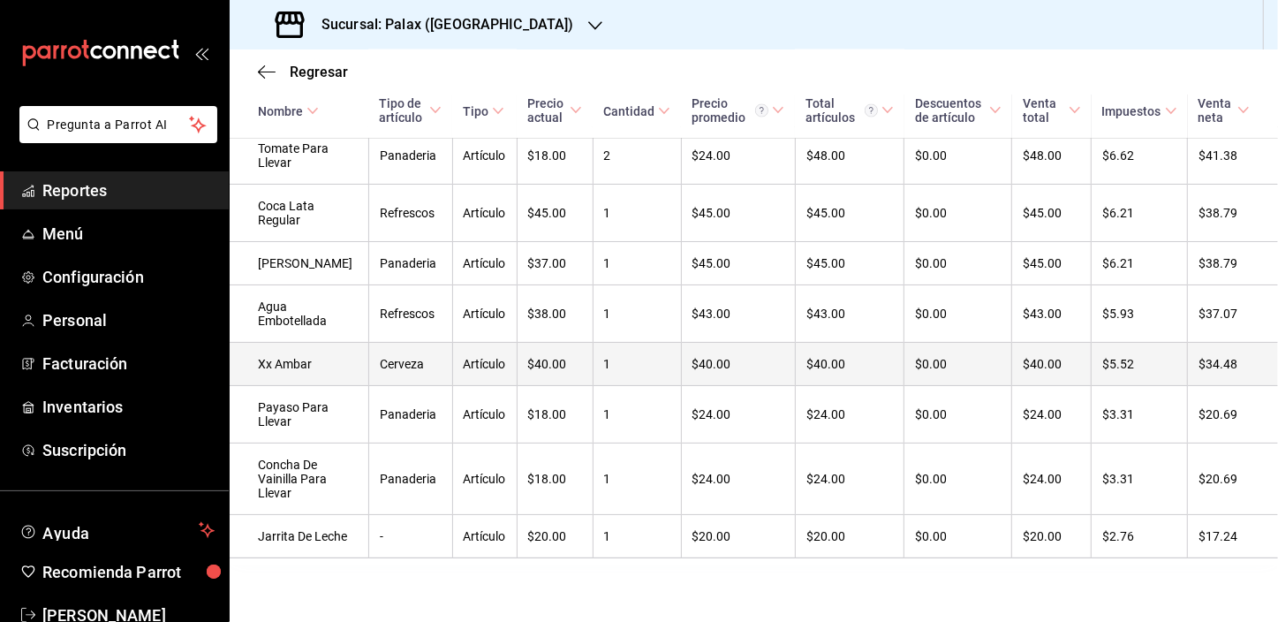
scroll to position [2469, 0]
